Goal: Task Accomplishment & Management: Complete application form

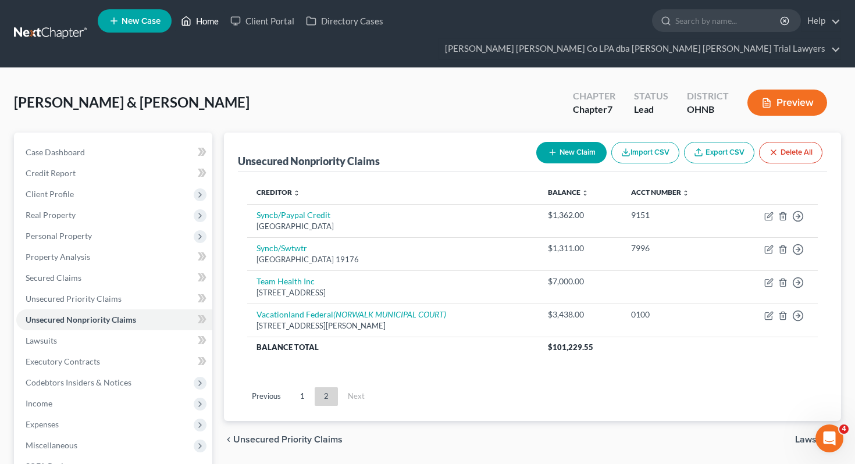
click at [198, 24] on link "Home" at bounding box center [199, 20] width 49 height 21
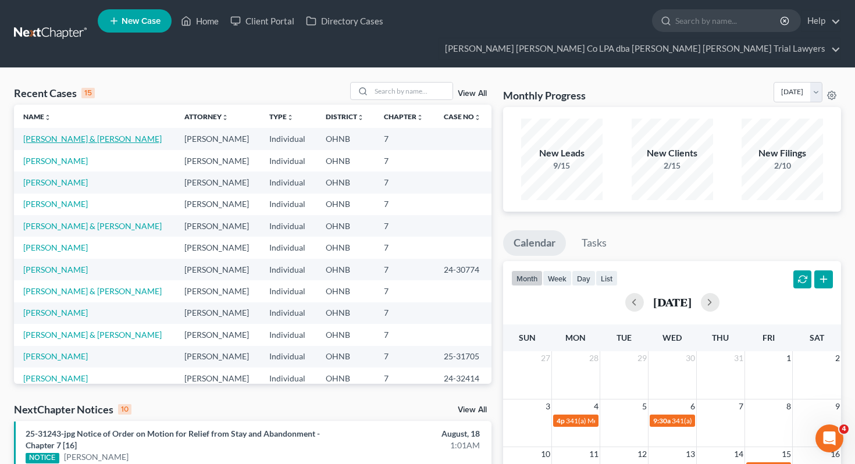
click at [51, 134] on link "[PERSON_NAME] & [PERSON_NAME]" at bounding box center [92, 139] width 138 height 10
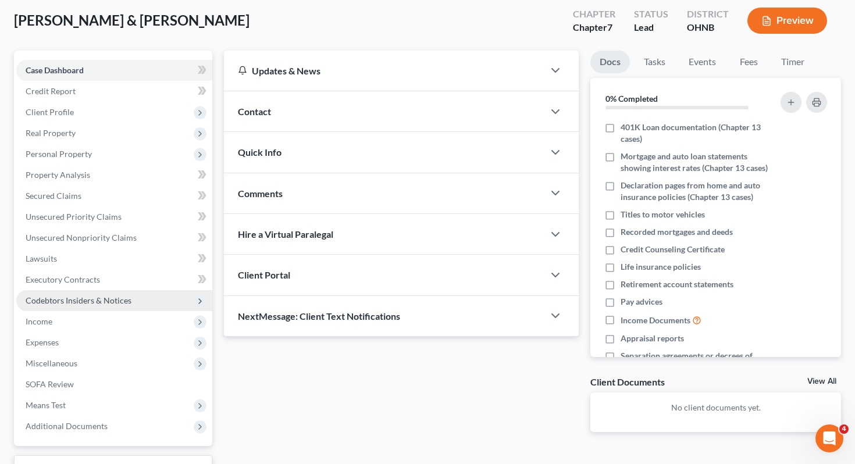
scroll to position [90, 0]
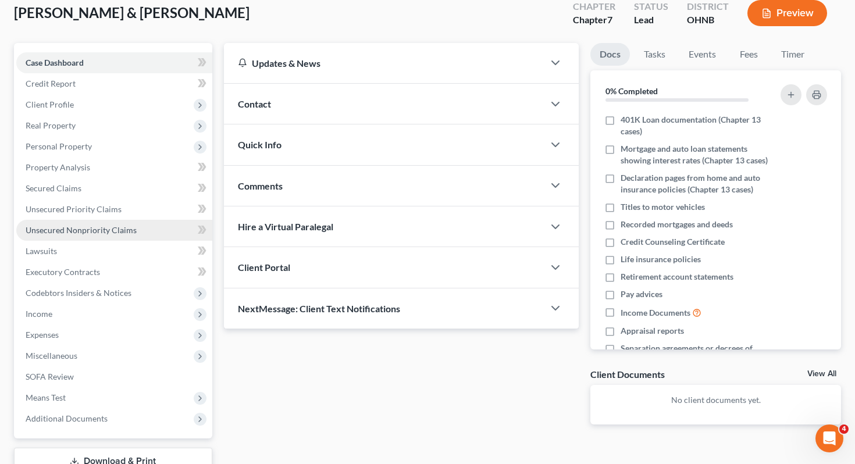
click at [148, 220] on link "Unsecured Nonpriority Claims" at bounding box center [114, 230] width 196 height 21
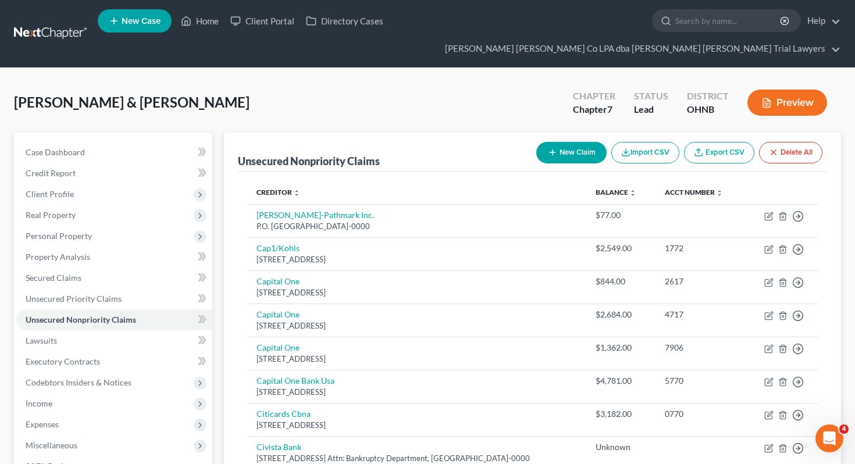
click at [559, 142] on button "New Claim" at bounding box center [571, 153] width 70 height 22
select select "2"
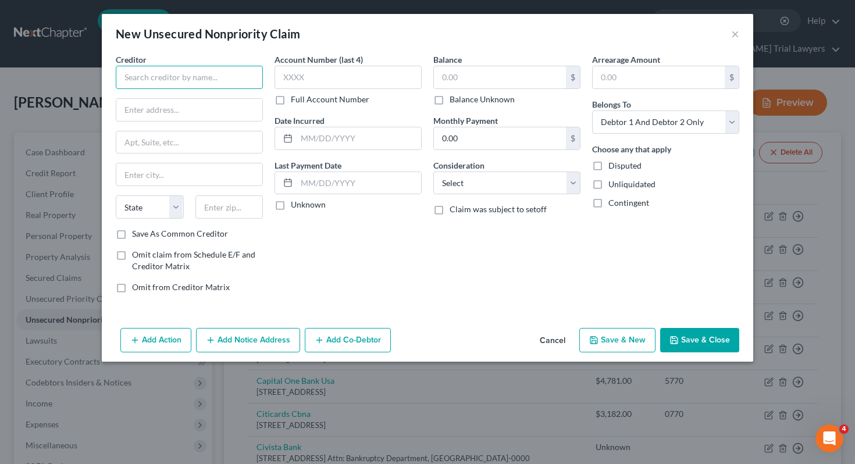
click at [236, 87] on input "text" at bounding box center [189, 77] width 147 height 23
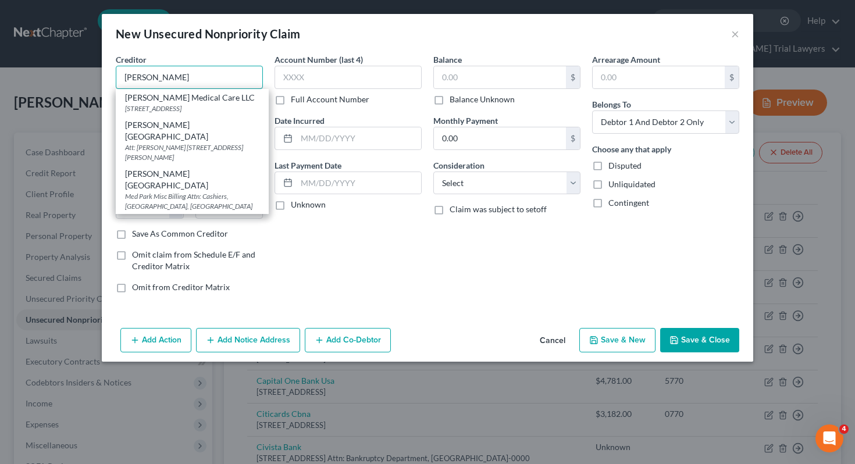
type input "[PERSON_NAME]"
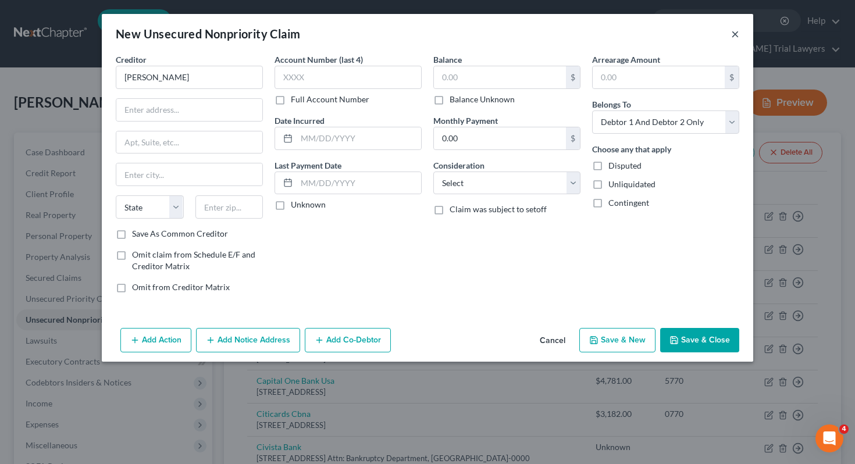
click at [736, 35] on button "×" at bounding box center [735, 34] width 8 height 14
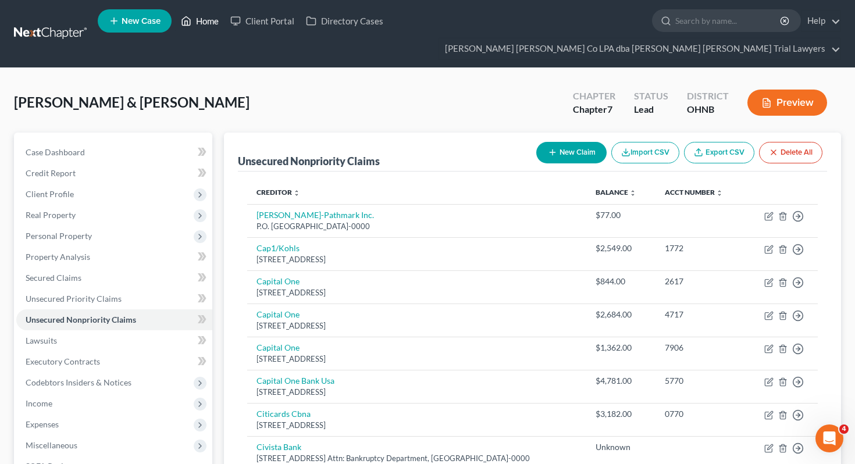
click at [201, 22] on link "Home" at bounding box center [199, 20] width 49 height 21
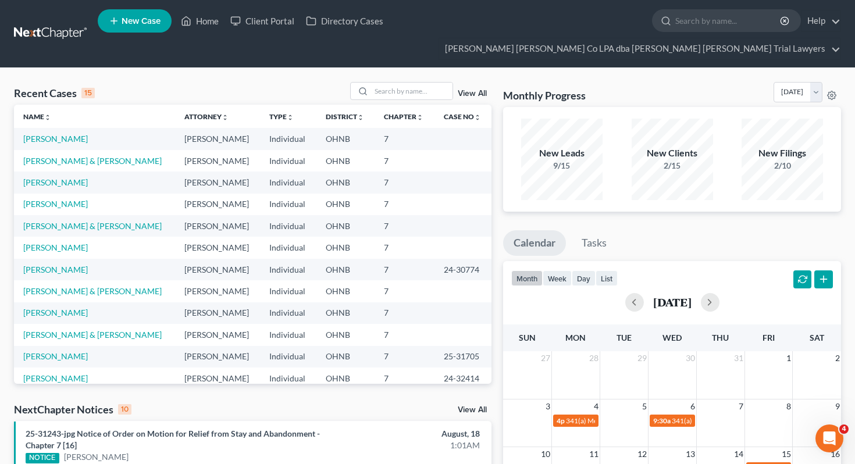
click at [175, 68] on div "Recent Cases 15 View All Name unfold_more expand_more expand_less Attorney unfo…" at bounding box center [427, 458] width 855 height 781
